Goal: Task Accomplishment & Management: Use online tool/utility

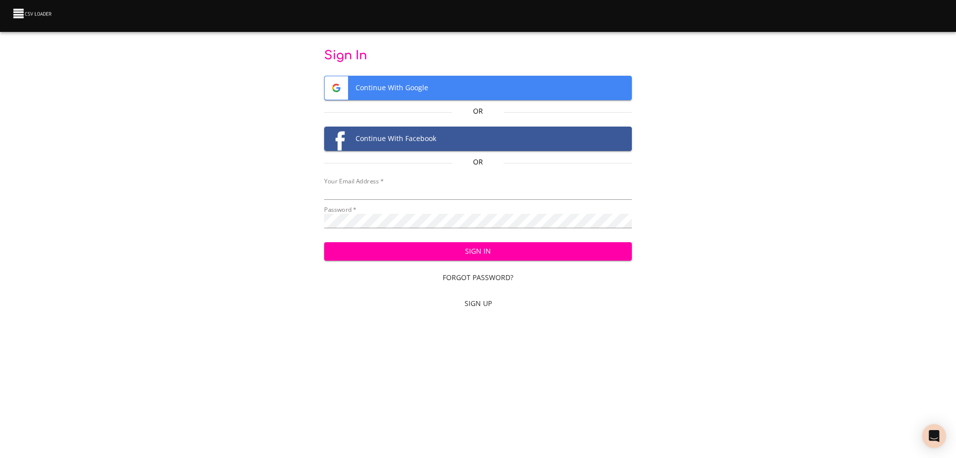
type input "[EMAIL_ADDRESS][DOMAIN_NAME]"
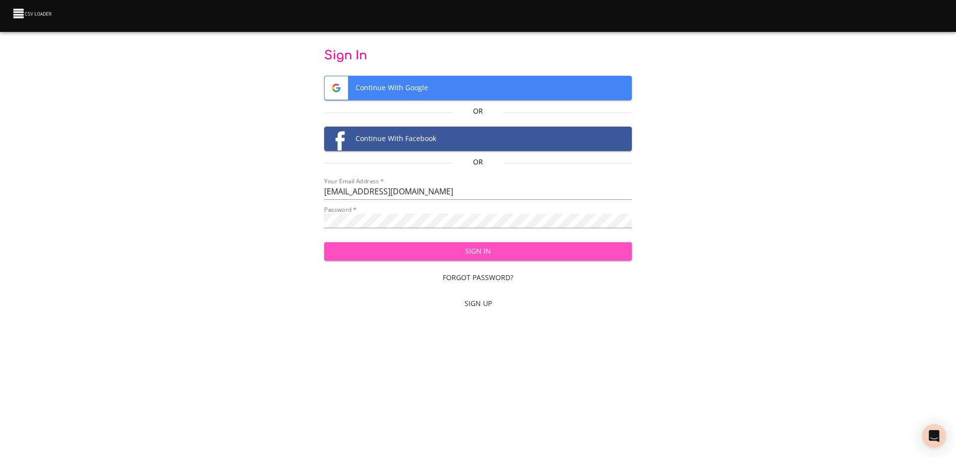
click at [429, 249] on span "Sign In" at bounding box center [478, 251] width 292 height 12
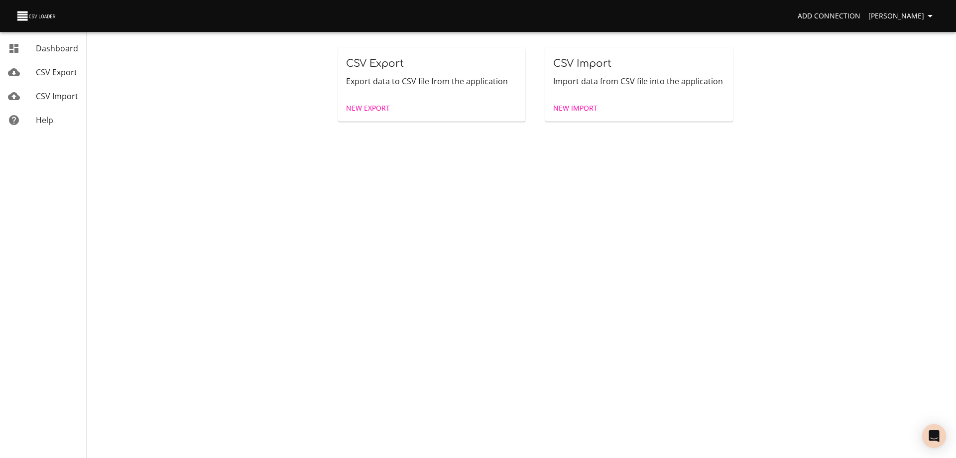
click at [571, 101] on link "New Import" at bounding box center [575, 108] width 52 height 18
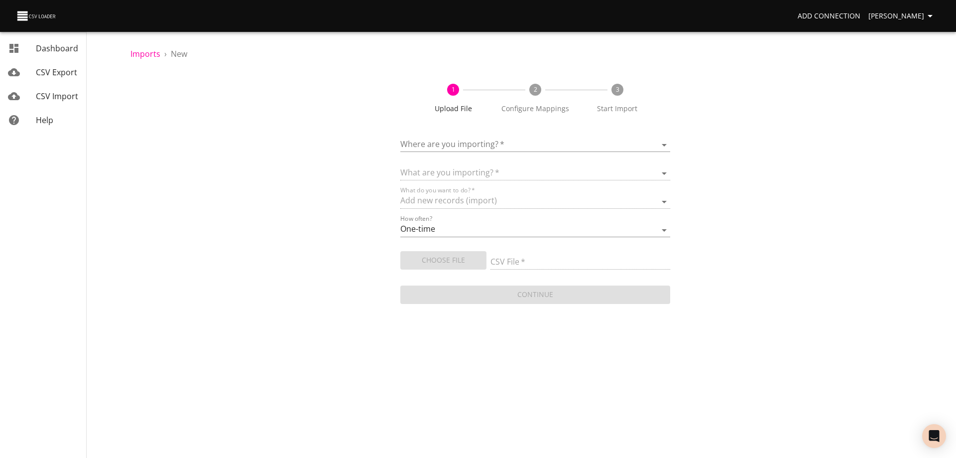
click at [506, 145] on body "Add Connection [PERSON_NAME] Dashboard CSV Export CSV Import Help Imports › New…" at bounding box center [478, 229] width 956 height 458
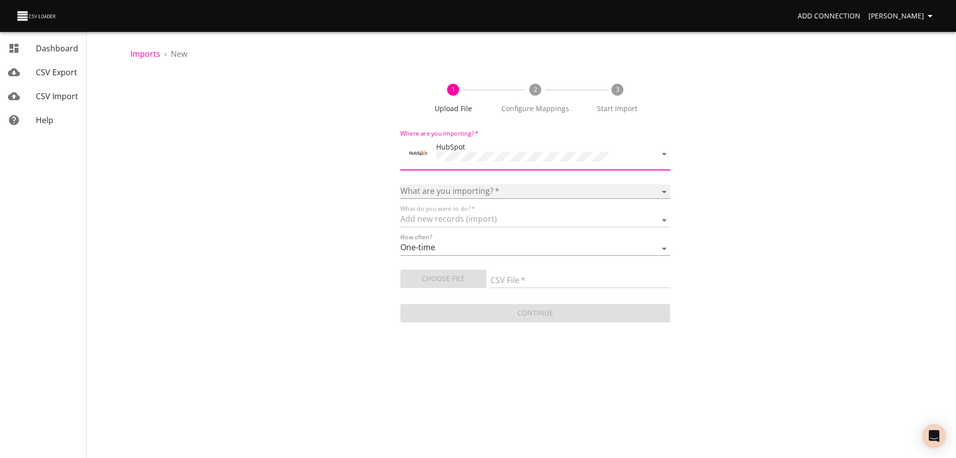
click at [460, 184] on select "Calls Companies Contacts Deals Emails Line items Meetings Notes Products Tasks …" at bounding box center [536, 191] width 270 height 14
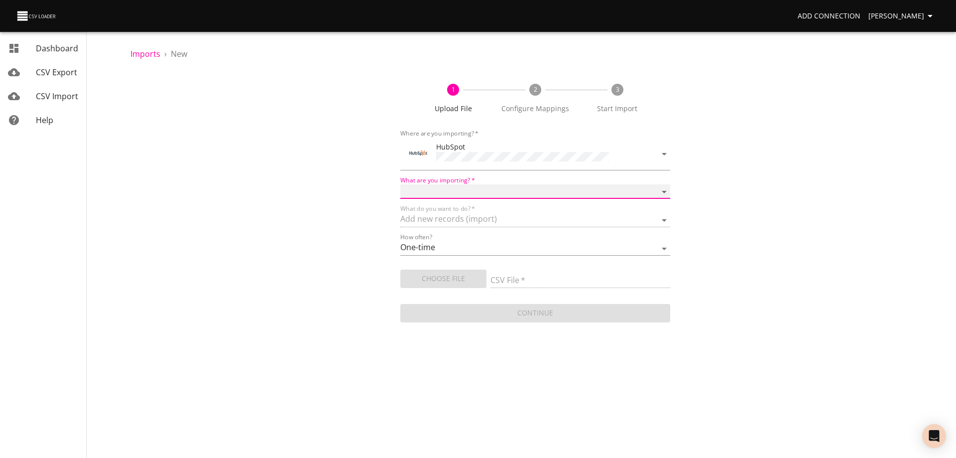
select select "deals"
click at [401, 184] on select "Calls Companies Contacts Deals Emails Line items Meetings Notes Products Tasks …" at bounding box center [536, 191] width 270 height 14
click at [435, 279] on span "Choose File" at bounding box center [443, 278] width 70 height 12
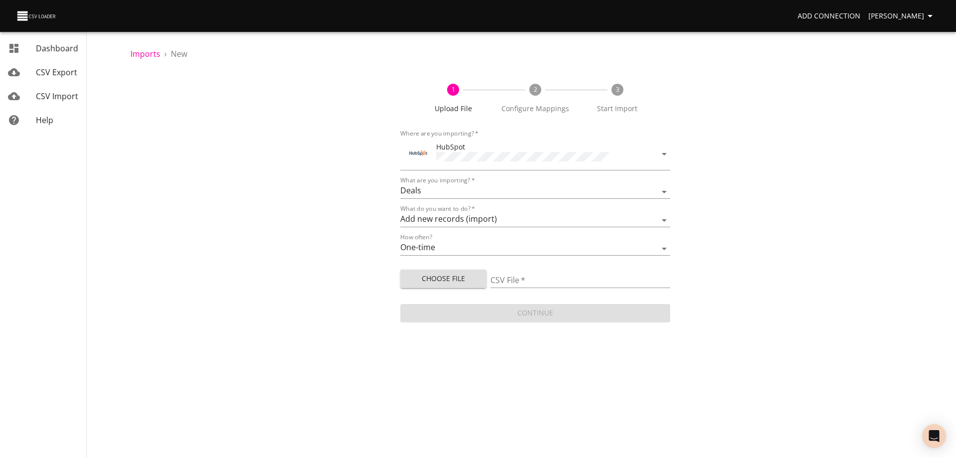
type input "Doctor Daily Sales 10022025.csv"
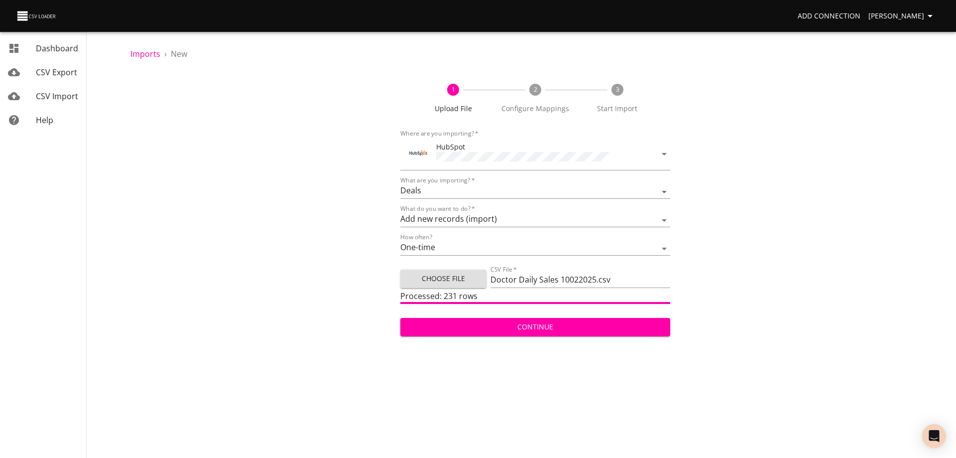
click at [559, 324] on span "Continue" at bounding box center [535, 327] width 254 height 12
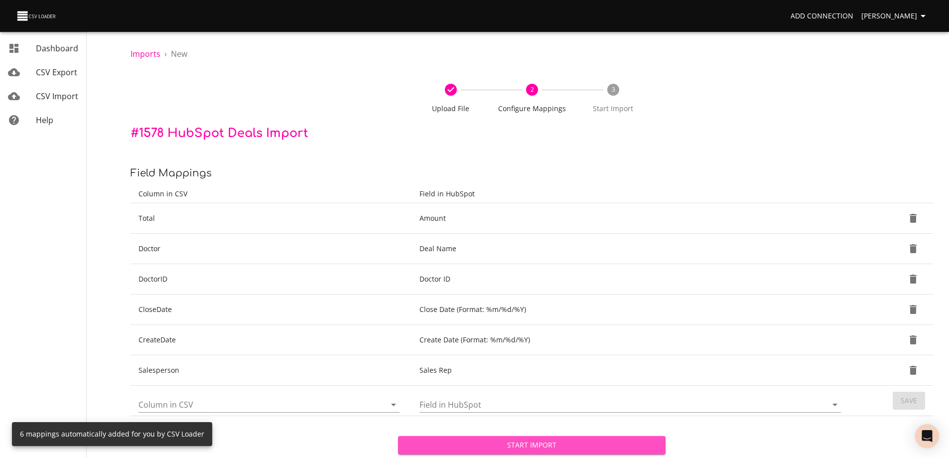
click at [527, 444] on span "Start Import" at bounding box center [532, 445] width 252 height 12
